Goal: Book appointment/travel/reservation

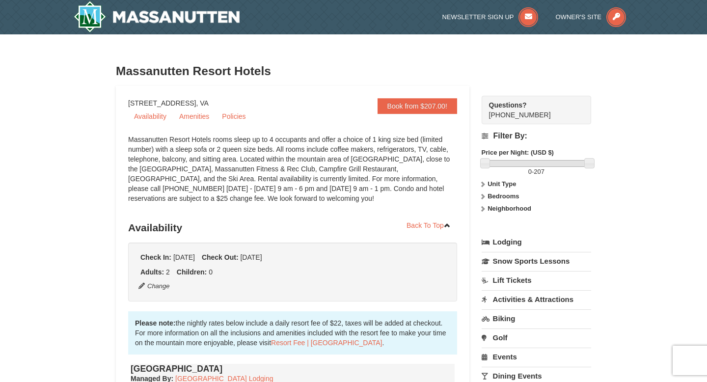
click at [498, 184] on strong "Unit Type" at bounding box center [502, 183] width 28 height 7
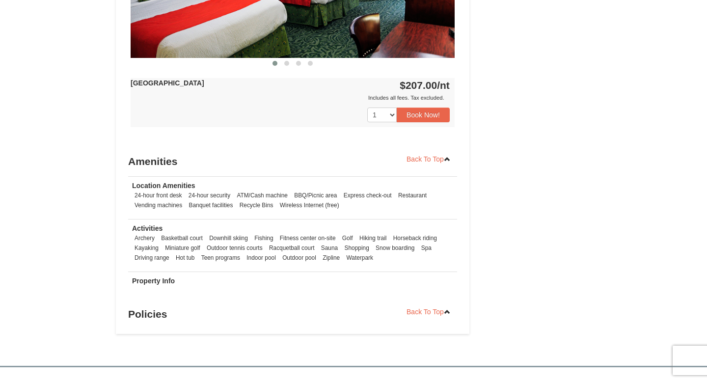
scroll to position [572, 0]
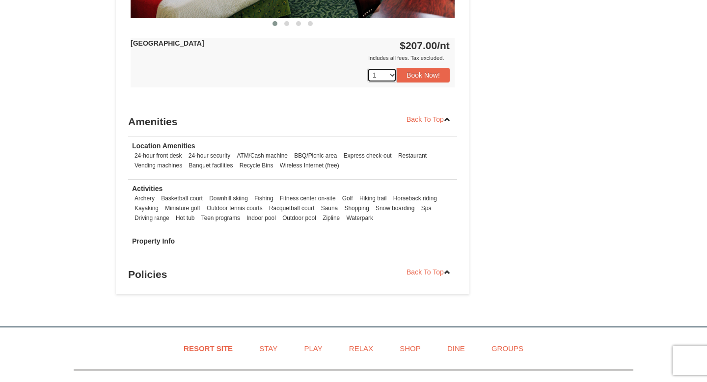
click at [391, 72] on select "1 2 3 4 5 6 7 8 9" at bounding box center [382, 75] width 29 height 15
select select "2"
click at [419, 77] on button "Book Now!" at bounding box center [423, 75] width 53 height 15
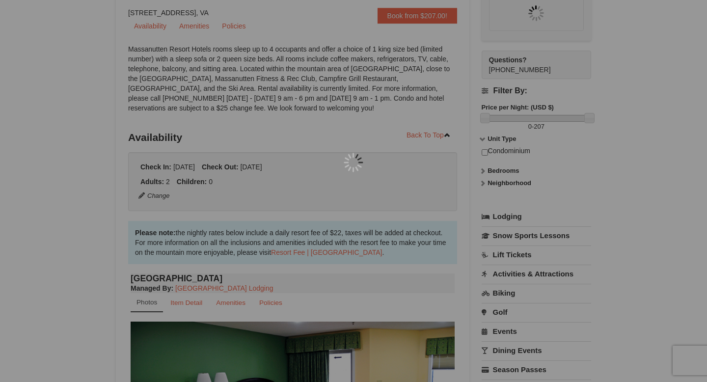
scroll to position [86, 0]
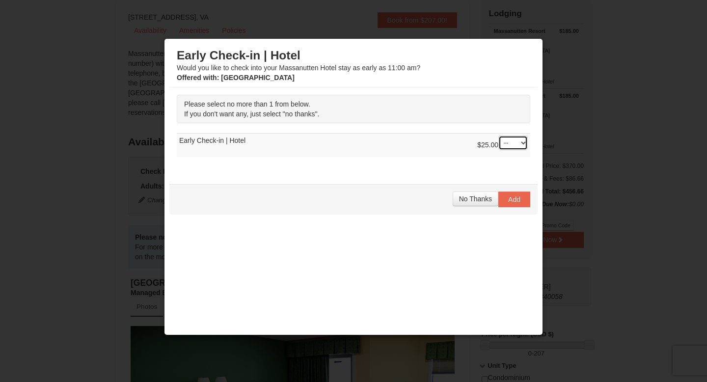
click at [511, 144] on select "-- 01" at bounding box center [513, 143] width 29 height 15
select select "1"
click at [513, 199] on span "Add" at bounding box center [515, 200] width 12 height 8
click at [514, 140] on select "-- 01" at bounding box center [513, 143] width 29 height 15
select select "1"
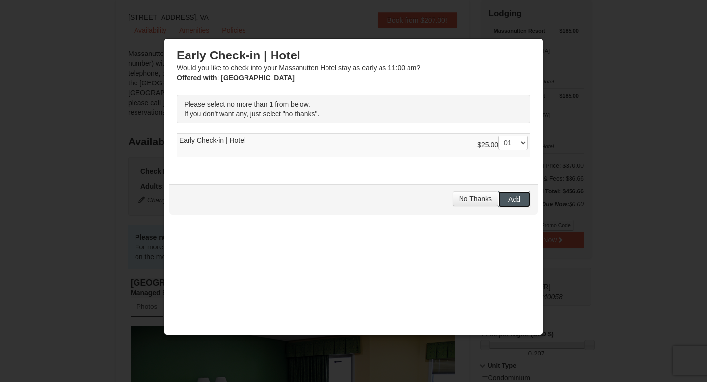
click at [513, 204] on button "Add" at bounding box center [515, 200] width 32 height 16
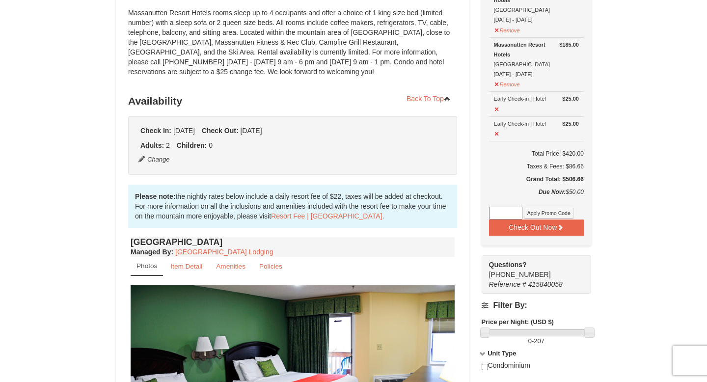
scroll to position [171, 0]
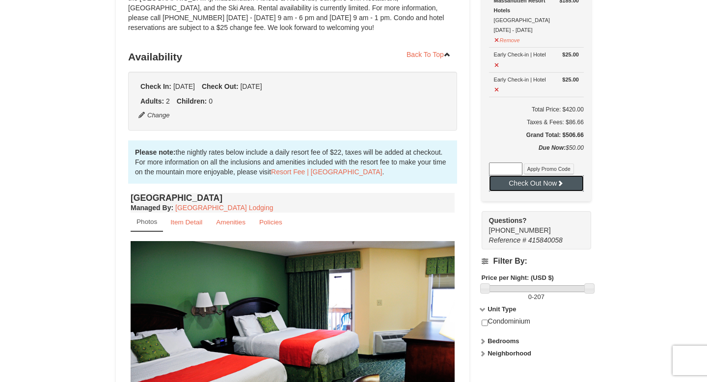
click at [518, 183] on button "Check Out Now" at bounding box center [536, 183] width 95 height 16
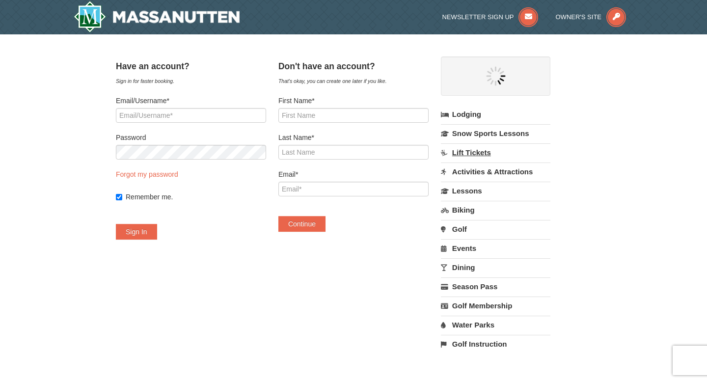
select select "9"
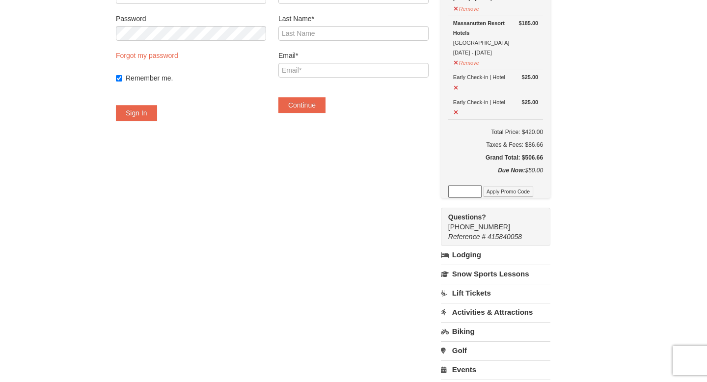
scroll to position [129, 0]
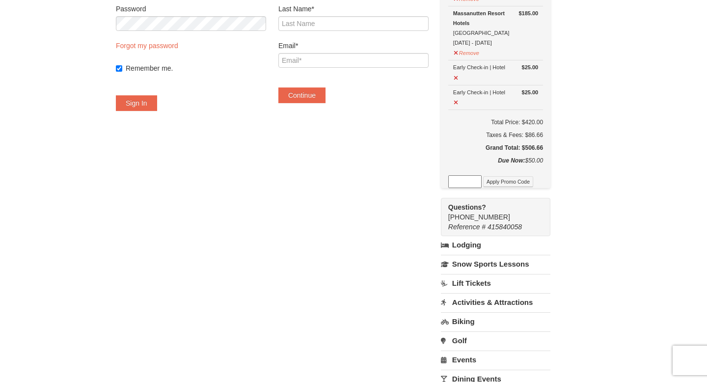
click at [486, 247] on link "Lodging" at bounding box center [496, 245] width 110 height 18
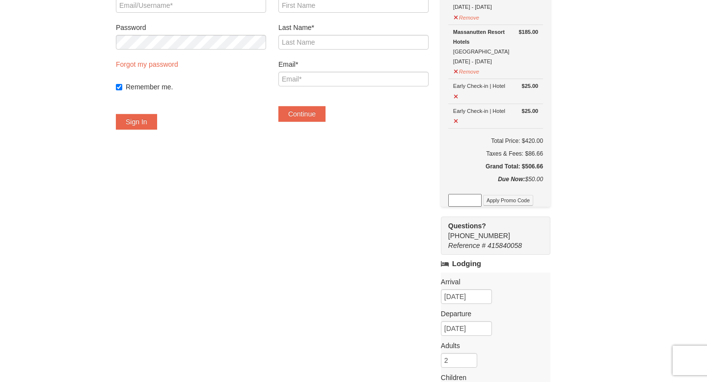
scroll to position [27, 0]
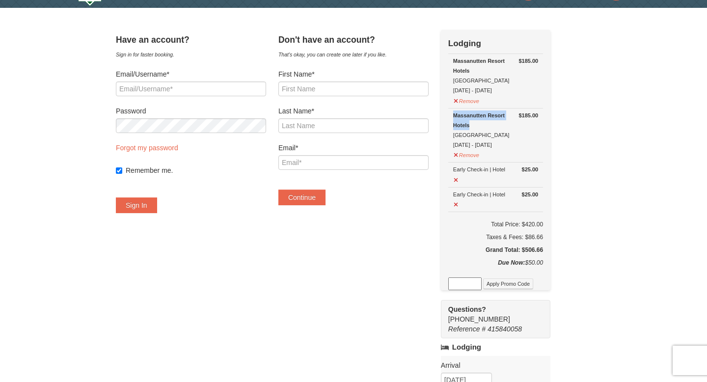
drag, startPoint x: 462, startPoint y: 114, endPoint x: 495, endPoint y: 125, distance: 35.3
click at [495, 125] on td "$185.00 Massanutten Resort Hotels Hotel Queen Room 10/11/2025 - 10/12/2025 Remo…" at bounding box center [496, 135] width 95 height 55
